Goal: Information Seeking & Learning: Learn about a topic

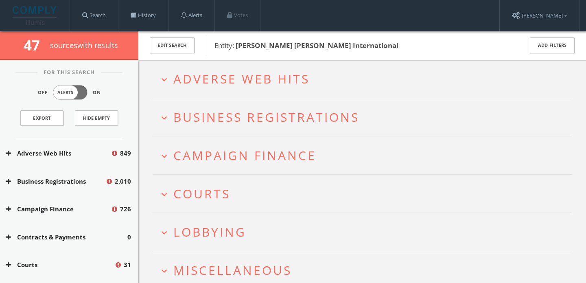
click at [236, 68] on h2 "expand_more Adverse Web Hits" at bounding box center [362, 79] width 419 height 38
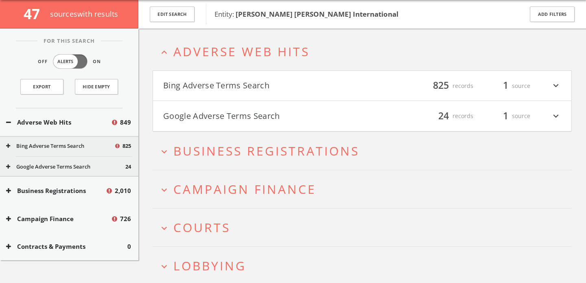
click at [242, 89] on button "Bing Adverse Terms Search" at bounding box center [262, 86] width 199 height 14
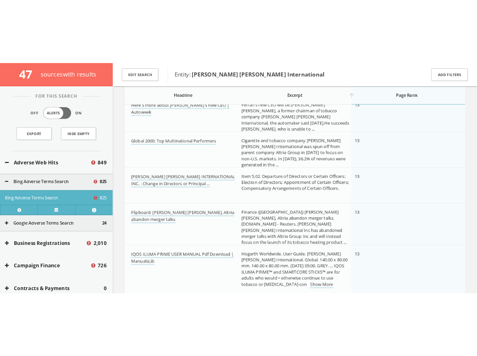
scroll to position [2730, 0]
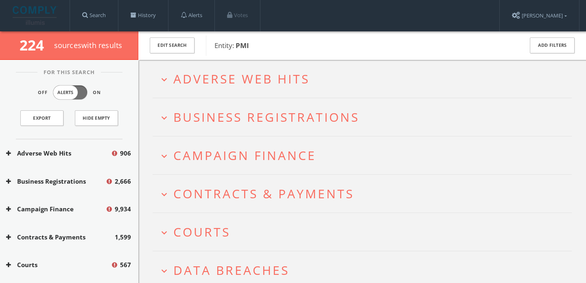
click at [198, 70] on h2 "expand_more Adverse Web Hits" at bounding box center [362, 79] width 419 height 38
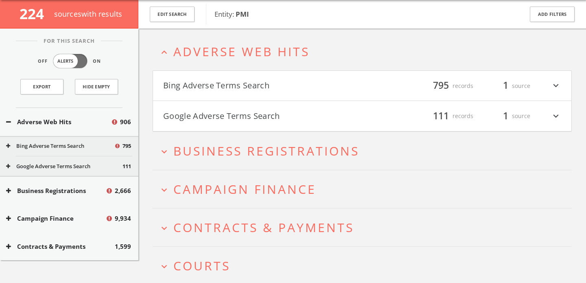
click at [196, 72] on h4 "Bing Adverse Terms Search filter_list 795 records 1 source expand_more" at bounding box center [362, 86] width 418 height 30
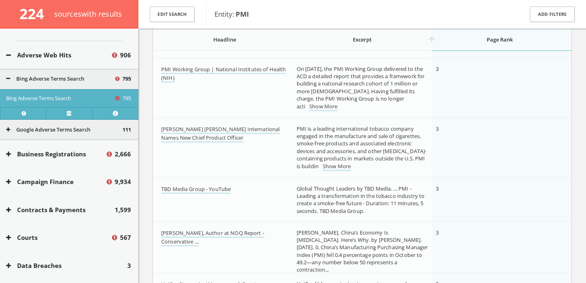
scroll to position [71, 0]
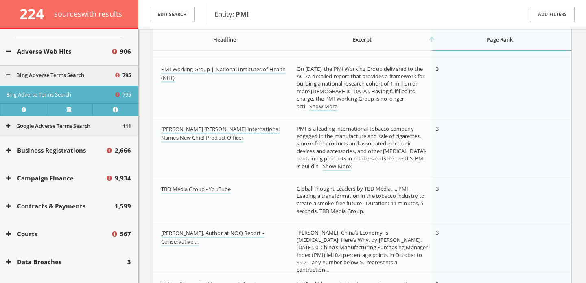
click at [98, 237] on button "Courts" at bounding box center [58, 233] width 105 height 9
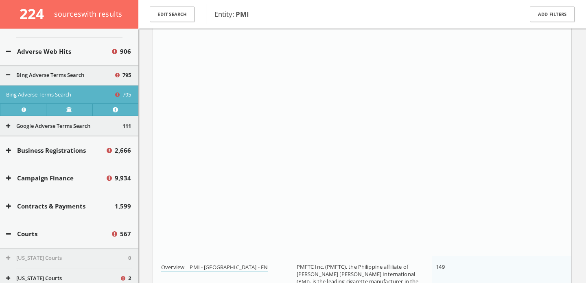
scroll to position [44180, 0]
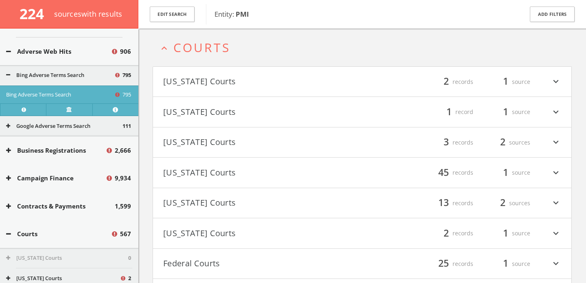
click at [199, 275] on h4 "Federal Courts filter_list 25 records 1 source expand_more" at bounding box center [362, 264] width 418 height 30
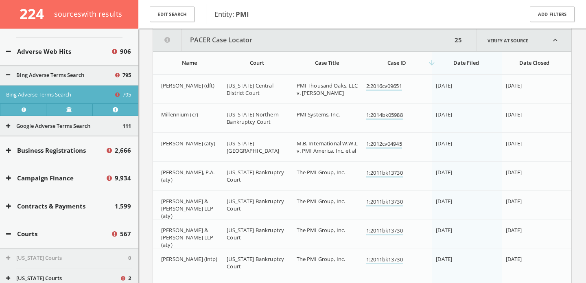
scroll to position [44431, 0]
